Goal: Transaction & Acquisition: Purchase product/service

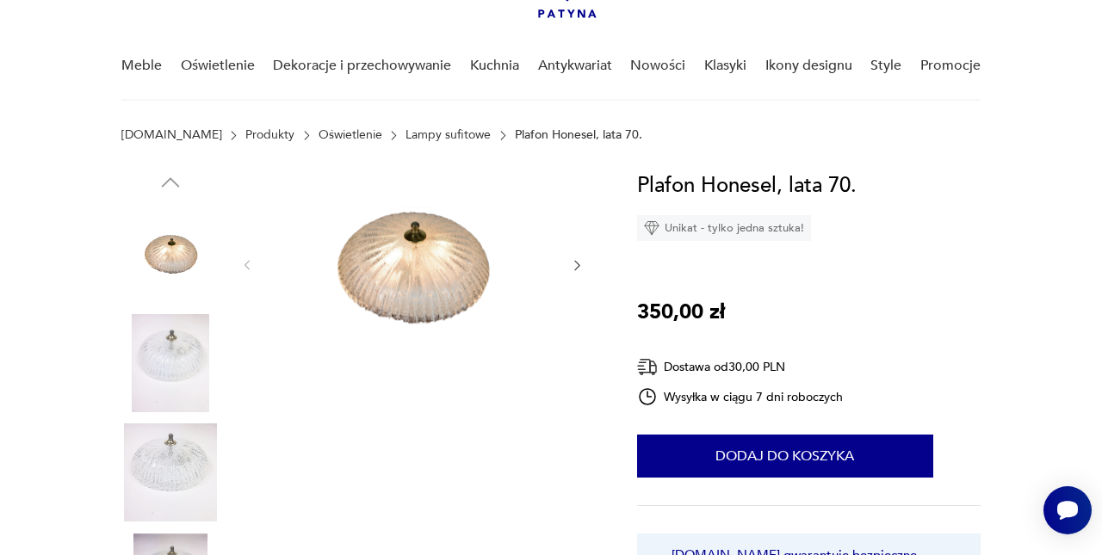
scroll to position [115, 0]
click at [577, 261] on icon "button" at bounding box center [577, 264] width 14 height 14
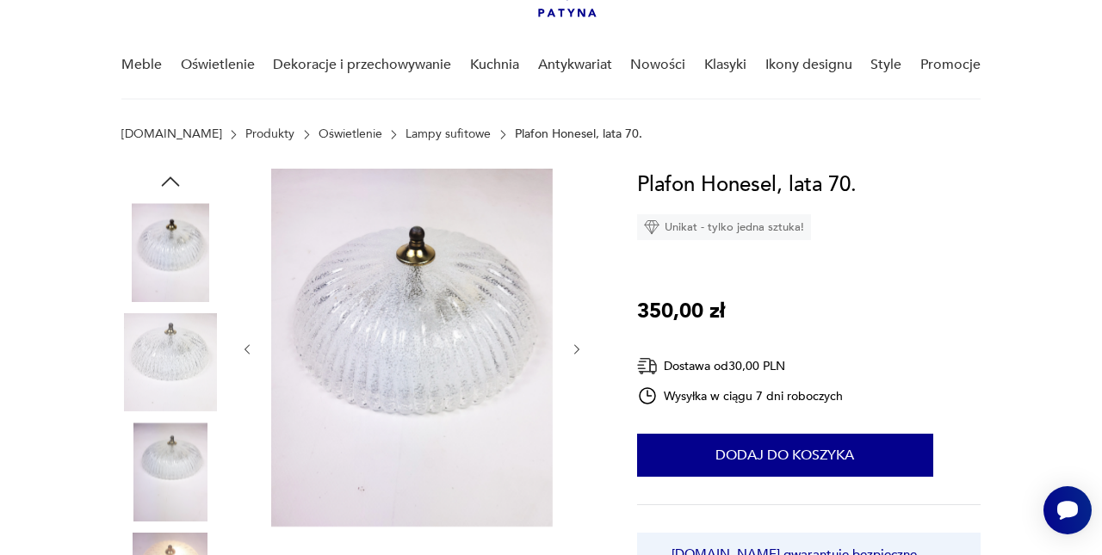
click at [587, 366] on div at bounding box center [358, 418] width 474 height 499
click at [586, 362] on div at bounding box center [358, 418] width 474 height 499
click at [581, 354] on icon "button" at bounding box center [577, 350] width 14 height 14
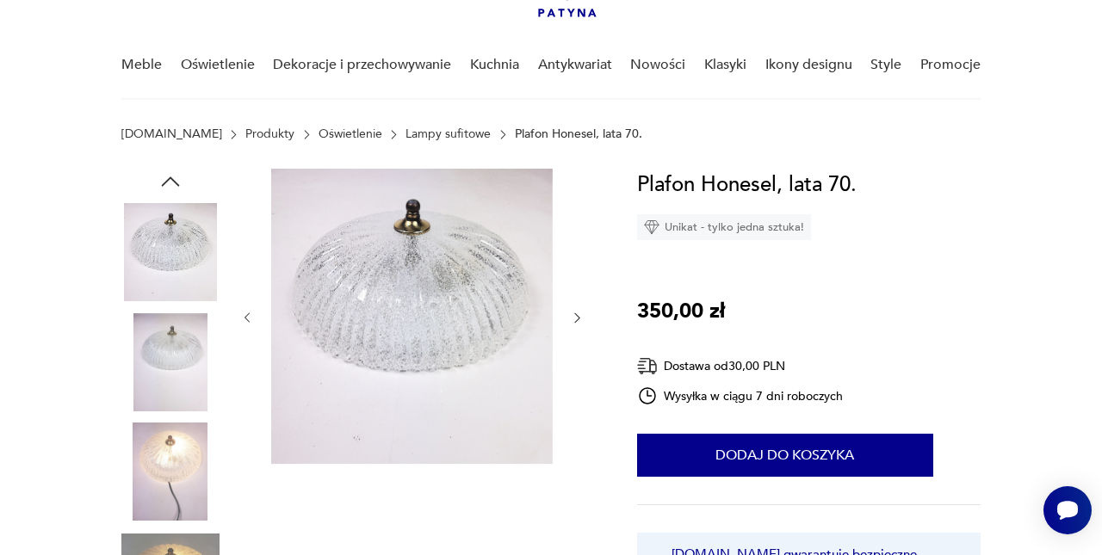
click at [579, 307] on div at bounding box center [412, 318] width 344 height 299
click at [579, 319] on icon "button" at bounding box center [577, 317] width 5 height 9
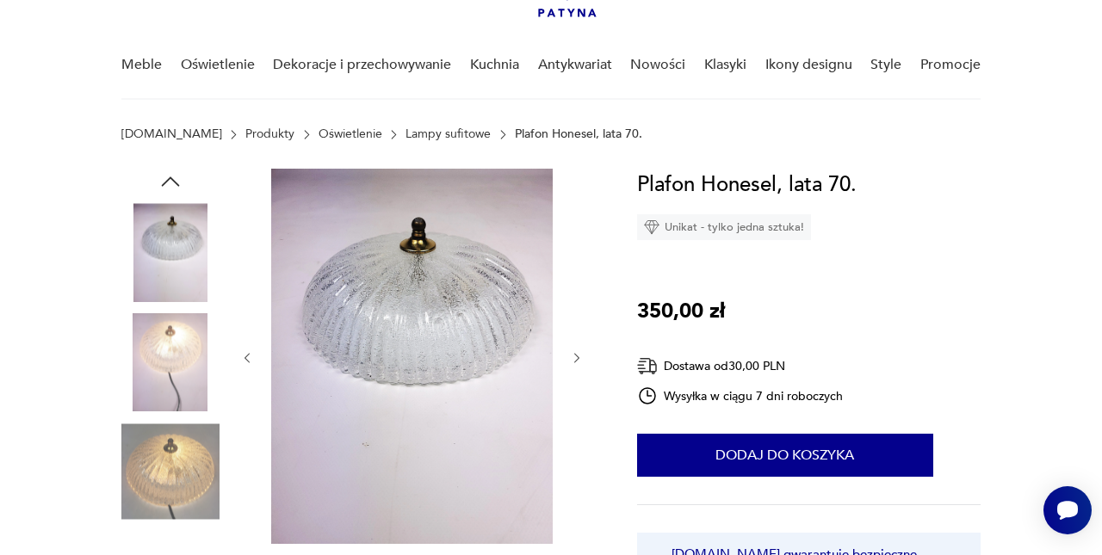
click at [579, 319] on div at bounding box center [412, 358] width 344 height 379
click at [579, 361] on icon "button" at bounding box center [577, 358] width 14 height 14
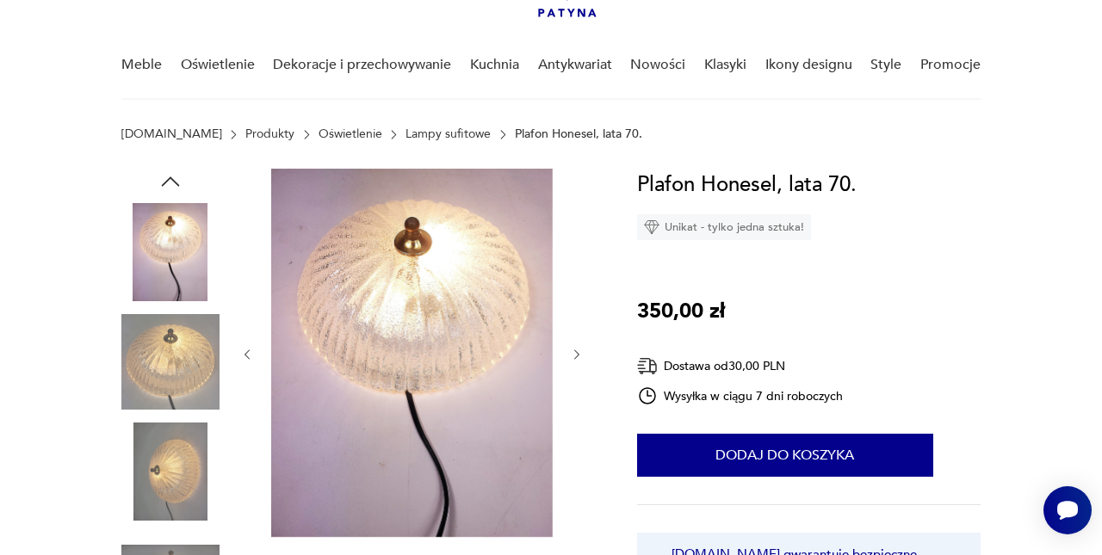
click at [579, 361] on icon "button" at bounding box center [577, 355] width 14 height 14
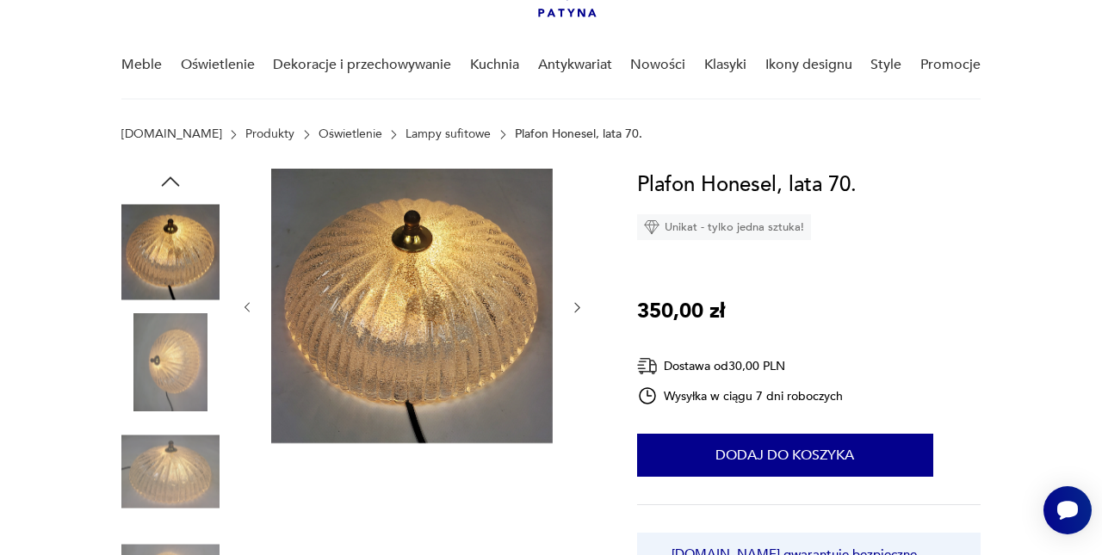
click at [579, 361] on div at bounding box center [412, 308] width 344 height 278
click at [187, 366] on img at bounding box center [170, 362] width 98 height 98
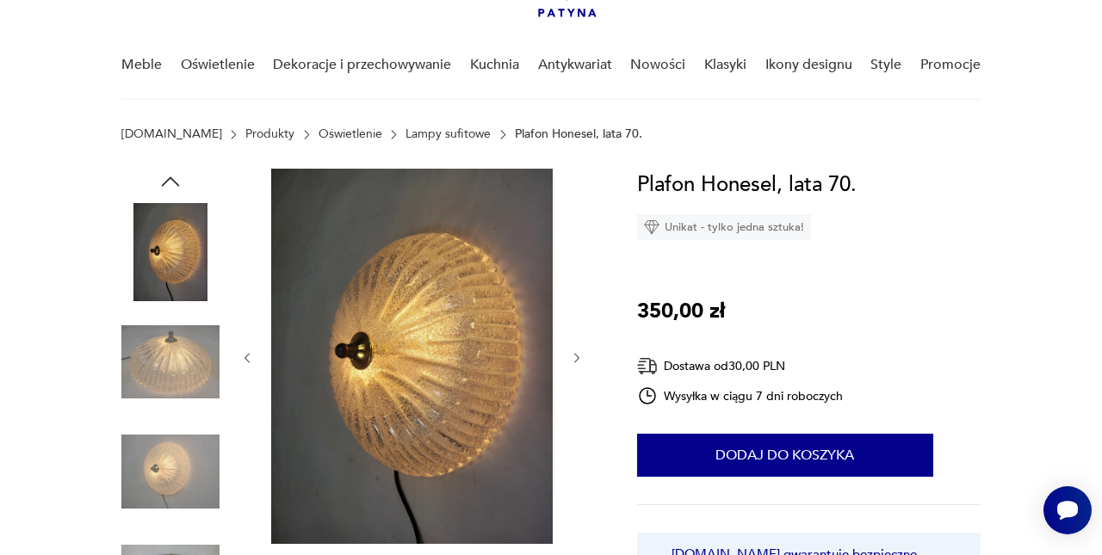
click at [187, 366] on img at bounding box center [170, 362] width 98 height 98
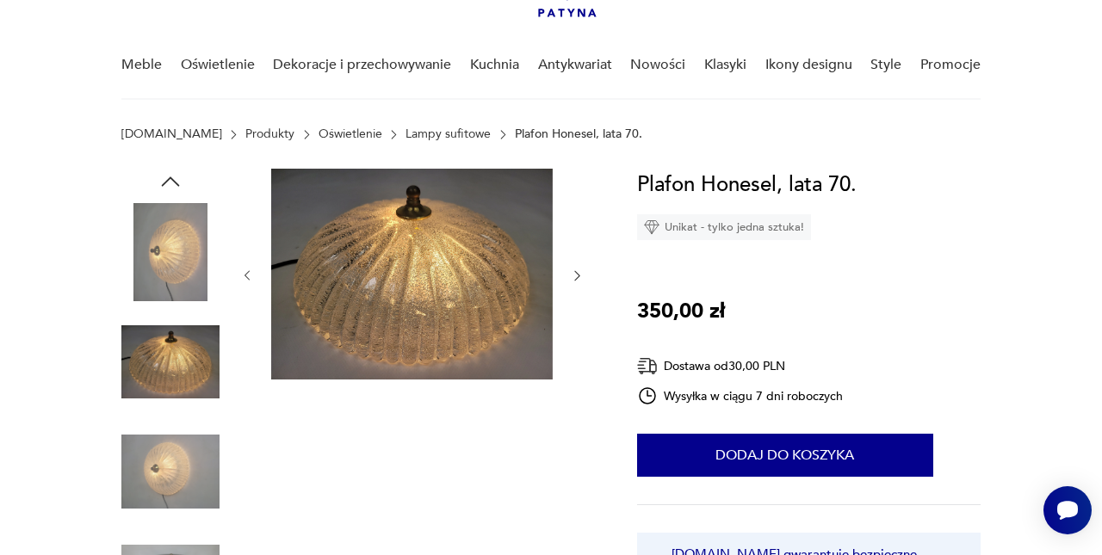
click at [183, 423] on img at bounding box center [170, 472] width 98 height 98
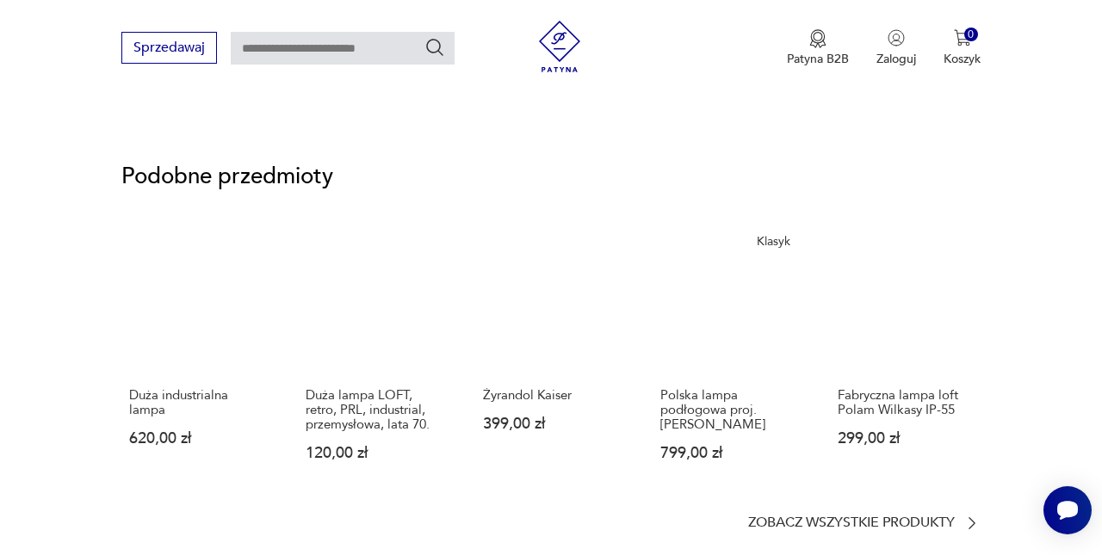
scroll to position [1218, 0]
